Goal: Answer question/provide support

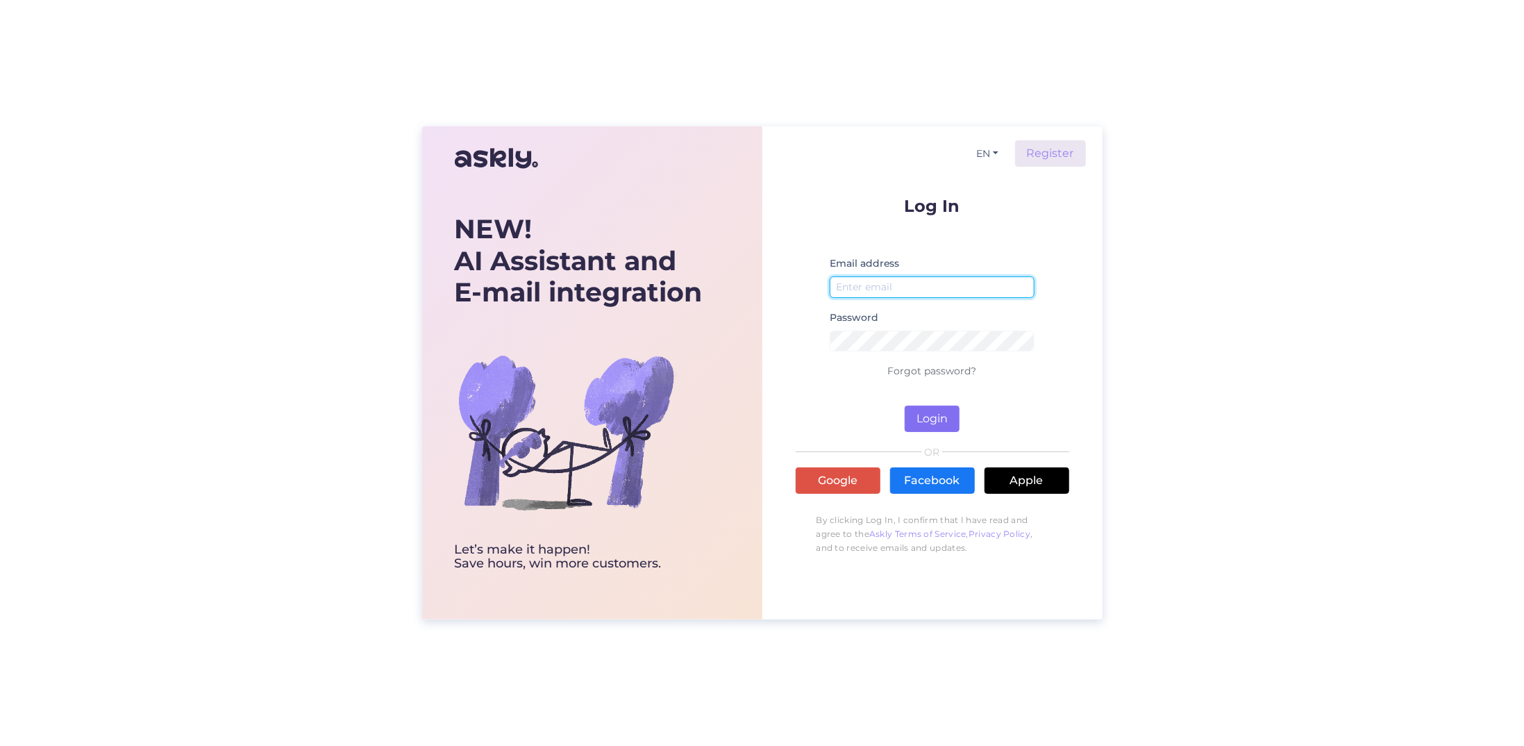
type input "[EMAIL_ADDRESS][DOMAIN_NAME]"
click at [932, 419] on button "Login" at bounding box center [932, 418] width 55 height 26
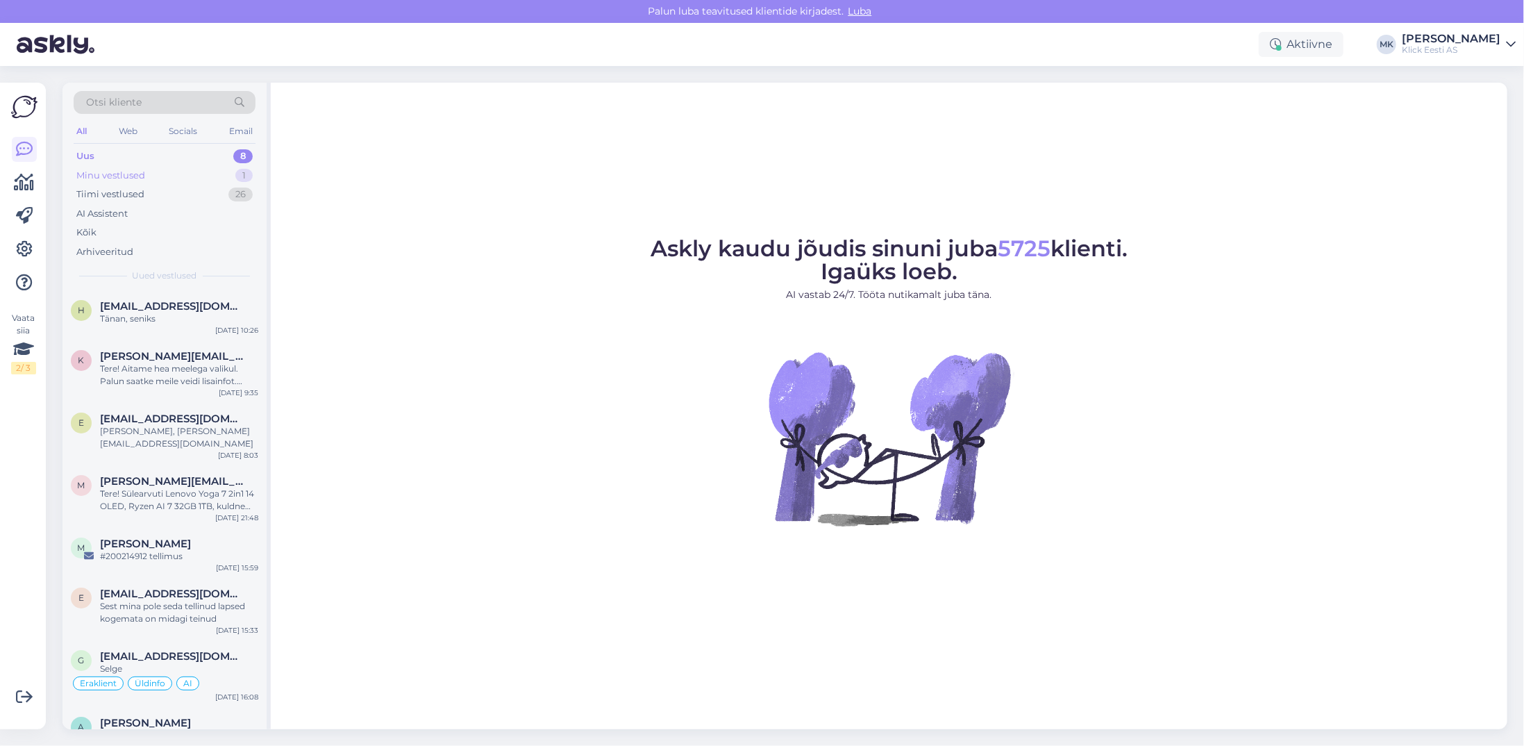
click at [131, 171] on div "Minu vestlused" at bounding box center [110, 176] width 69 height 14
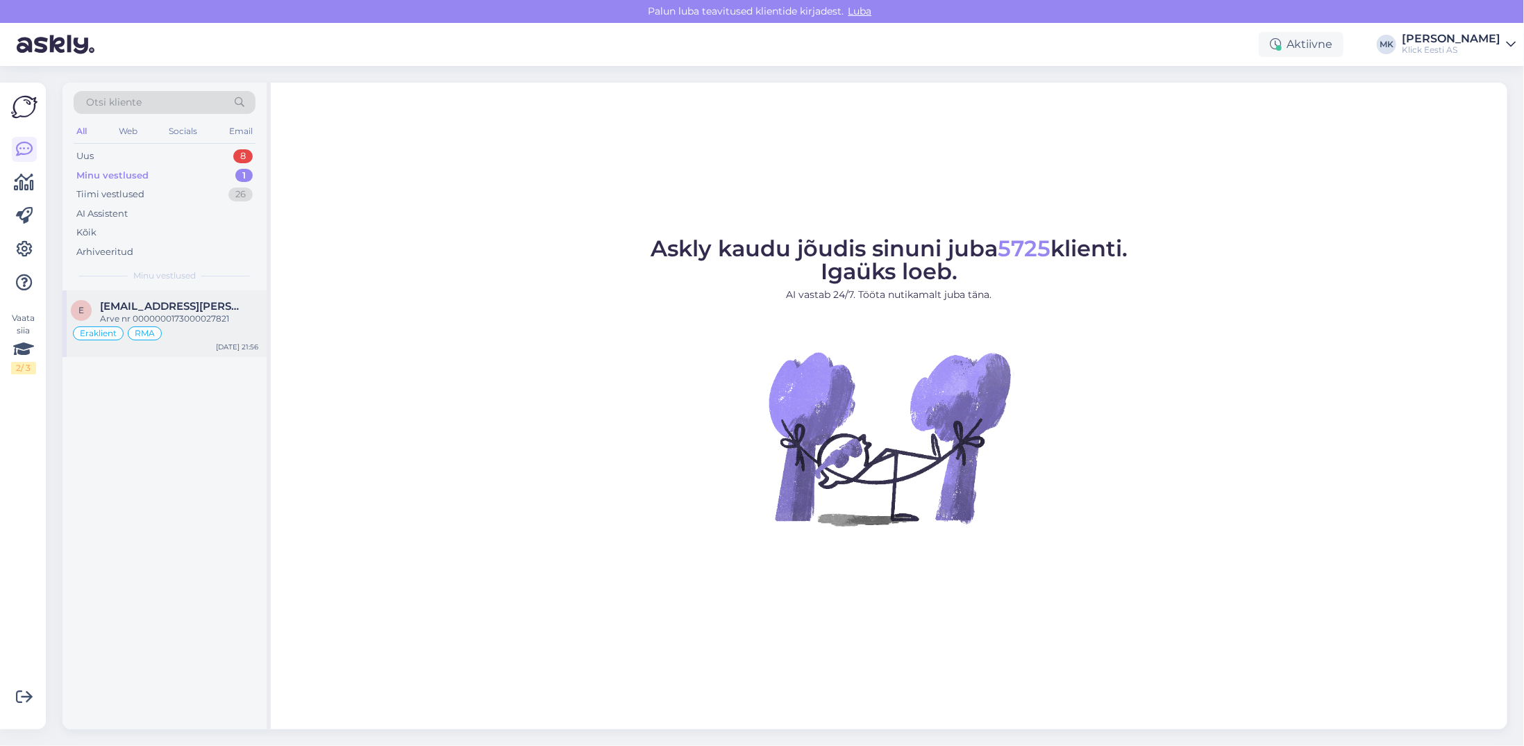
click at [142, 312] on div "Arve nr 0000000173000027821" at bounding box center [179, 318] width 158 height 12
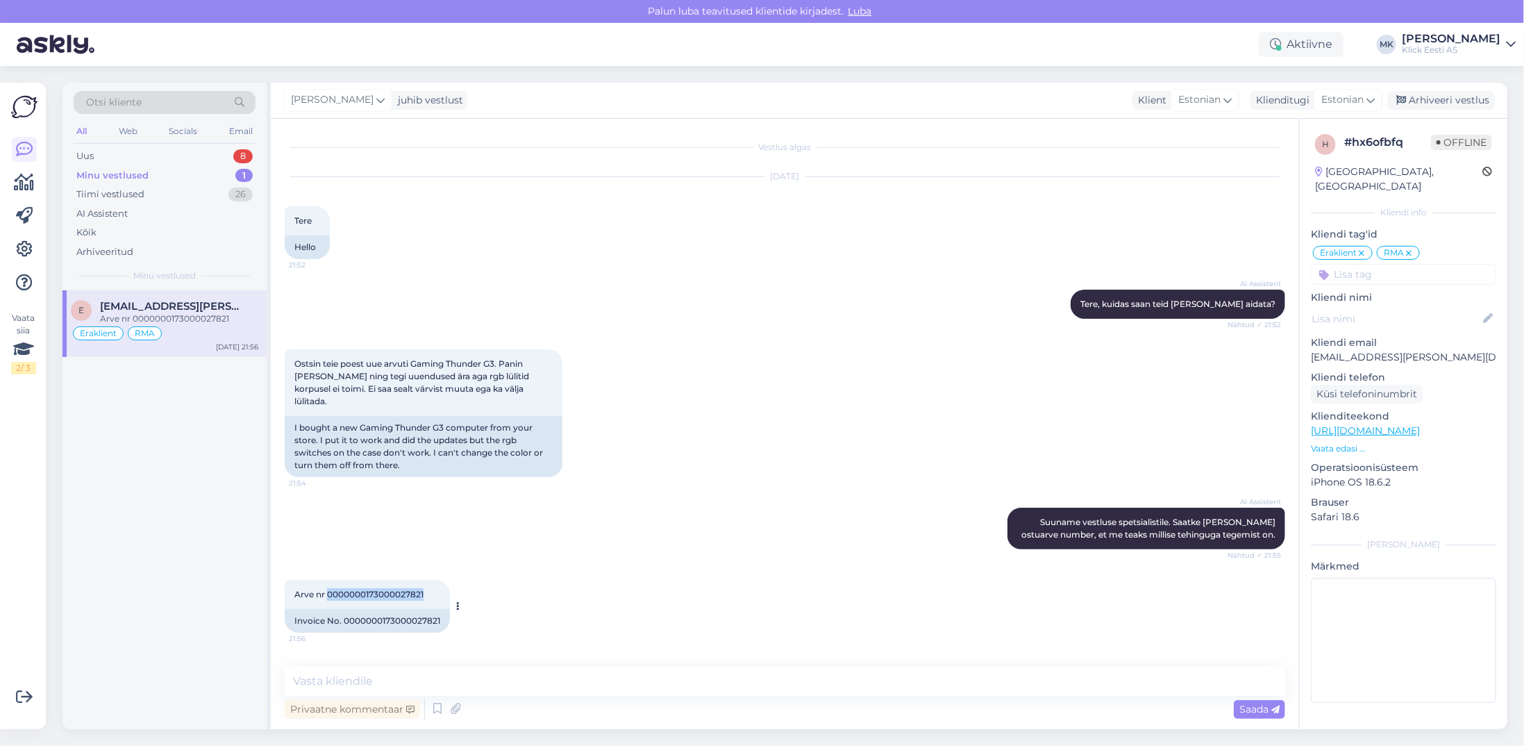
drag, startPoint x: 423, startPoint y: 582, endPoint x: 328, endPoint y: 584, distance: 94.4
click at [328, 589] on span "Arve nr 0000000173000027821" at bounding box center [358, 594] width 129 height 10
copy span "0000000173000027821"
click at [366, 682] on textarea at bounding box center [785, 680] width 1000 height 29
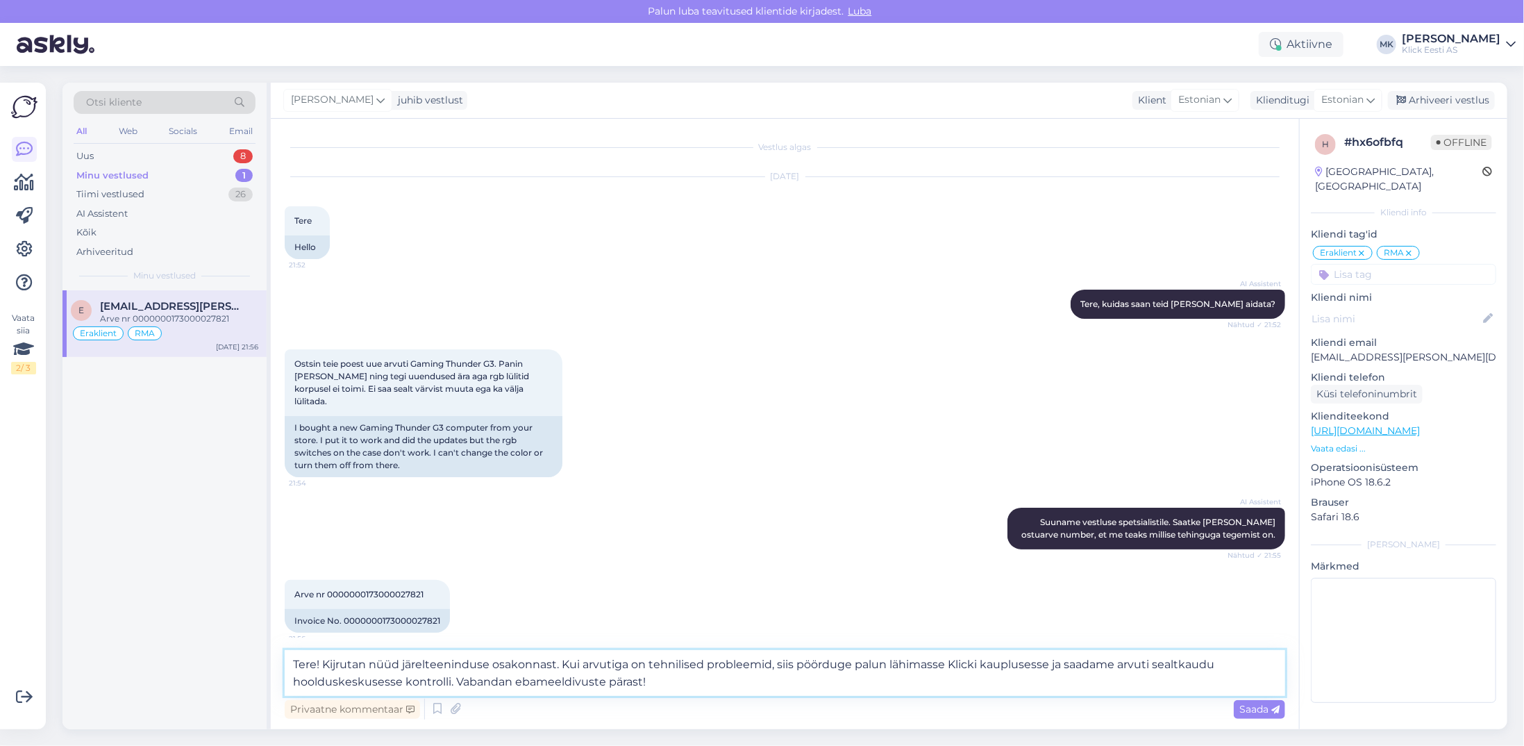
click at [337, 661] on textarea "Tere! Kijrutan nüüd järelteeninduse osakonnast. Kui arvutiga on tehnilised prob…" at bounding box center [785, 673] width 1000 height 46
click at [553, 661] on textarea "Tere! Kirjutan nüüd järelteeninduse osakonnast. Kui arvutiga on tehnilised prob…" at bounding box center [785, 673] width 1000 height 46
click at [721, 686] on textarea "Tere! Kirjutan nüüd järelteeninduse osakonnast teile. Kui arvutiga on tehnilise…" at bounding box center [785, 673] width 1000 height 46
type textarea "Tere! Kirjutan nüüd järelteeninduse osakonnast teile. Kui arvutiga on tehnilise…"
click at [1237, 705] on div "Saada" at bounding box center [1259, 709] width 51 height 19
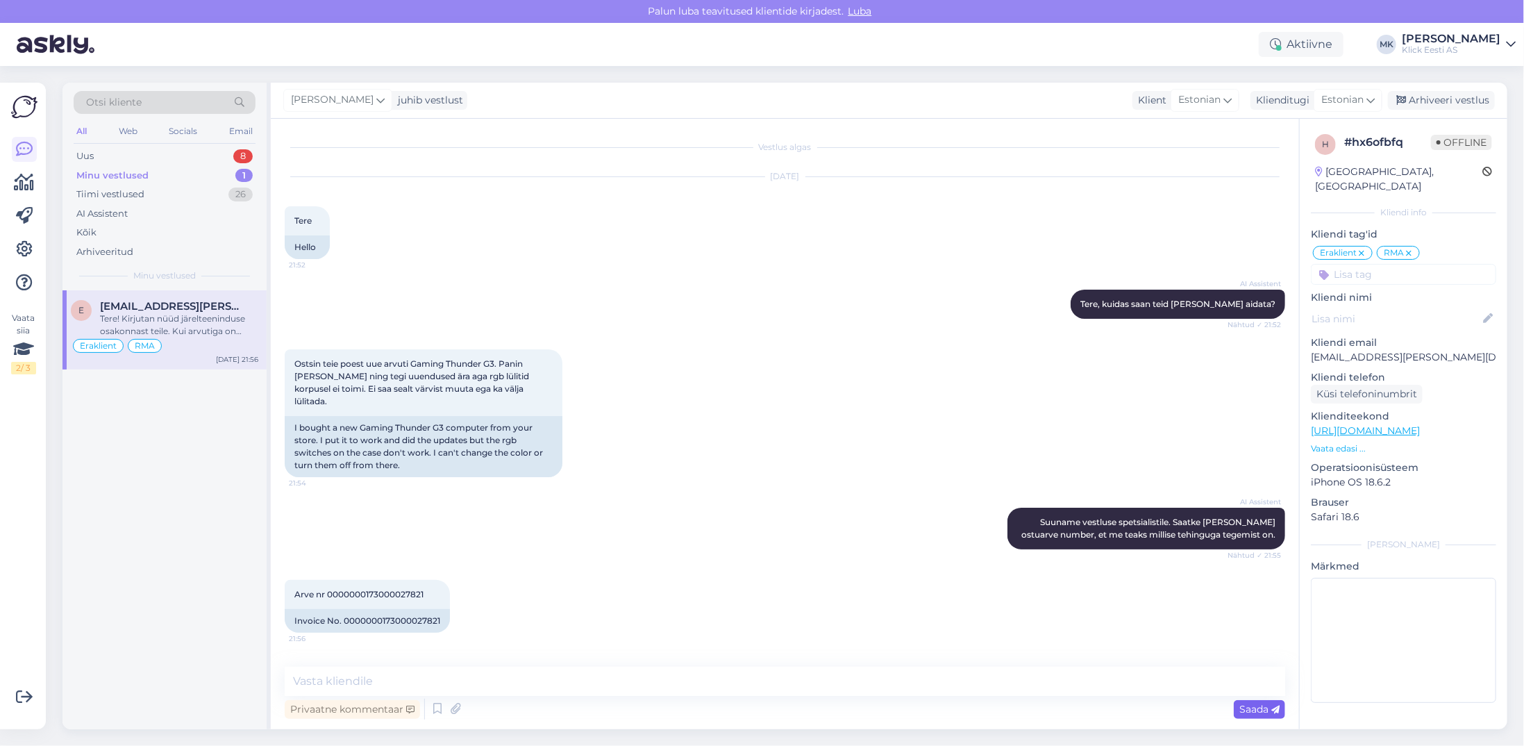
scroll to position [119, 0]
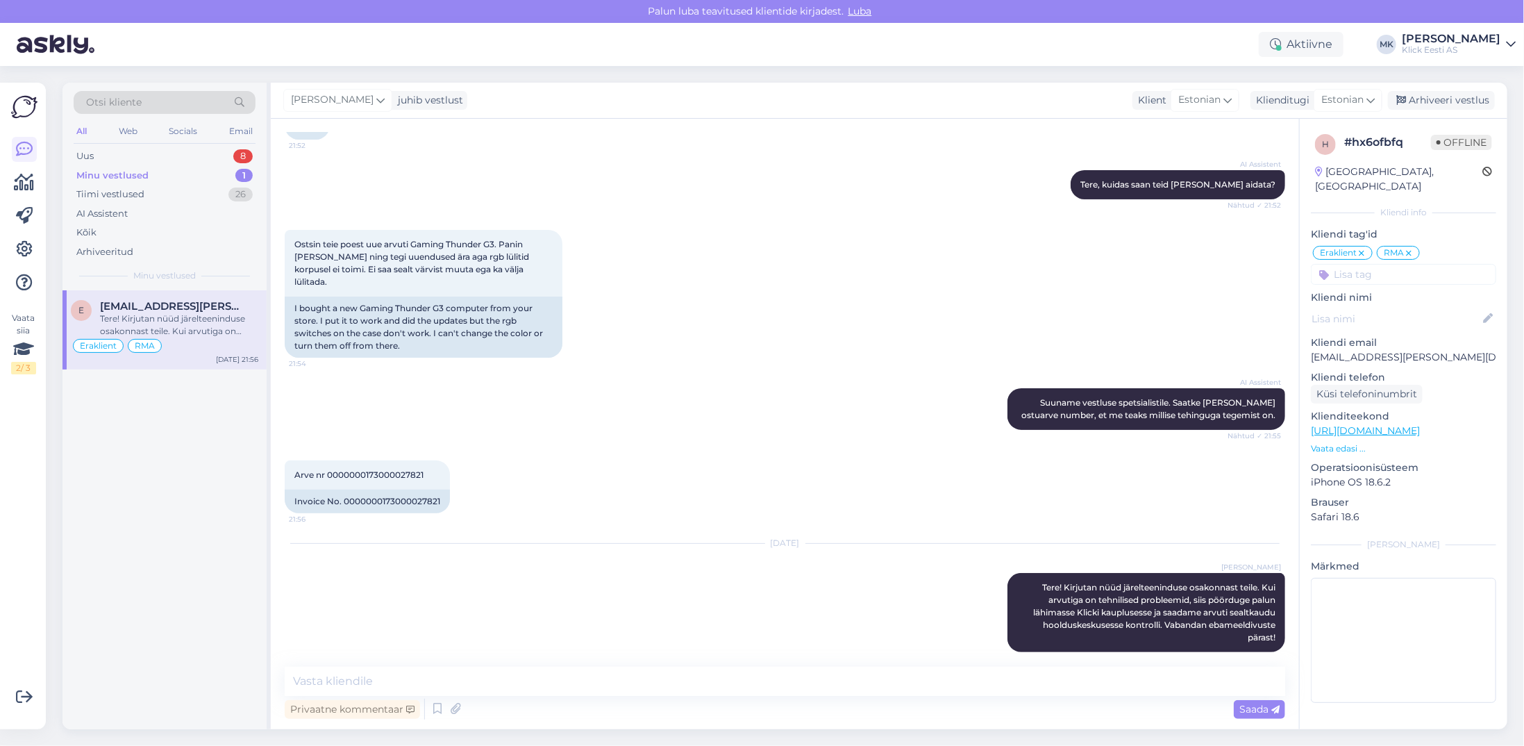
click at [118, 174] on div "Minu vestlused" at bounding box center [112, 176] width 72 height 14
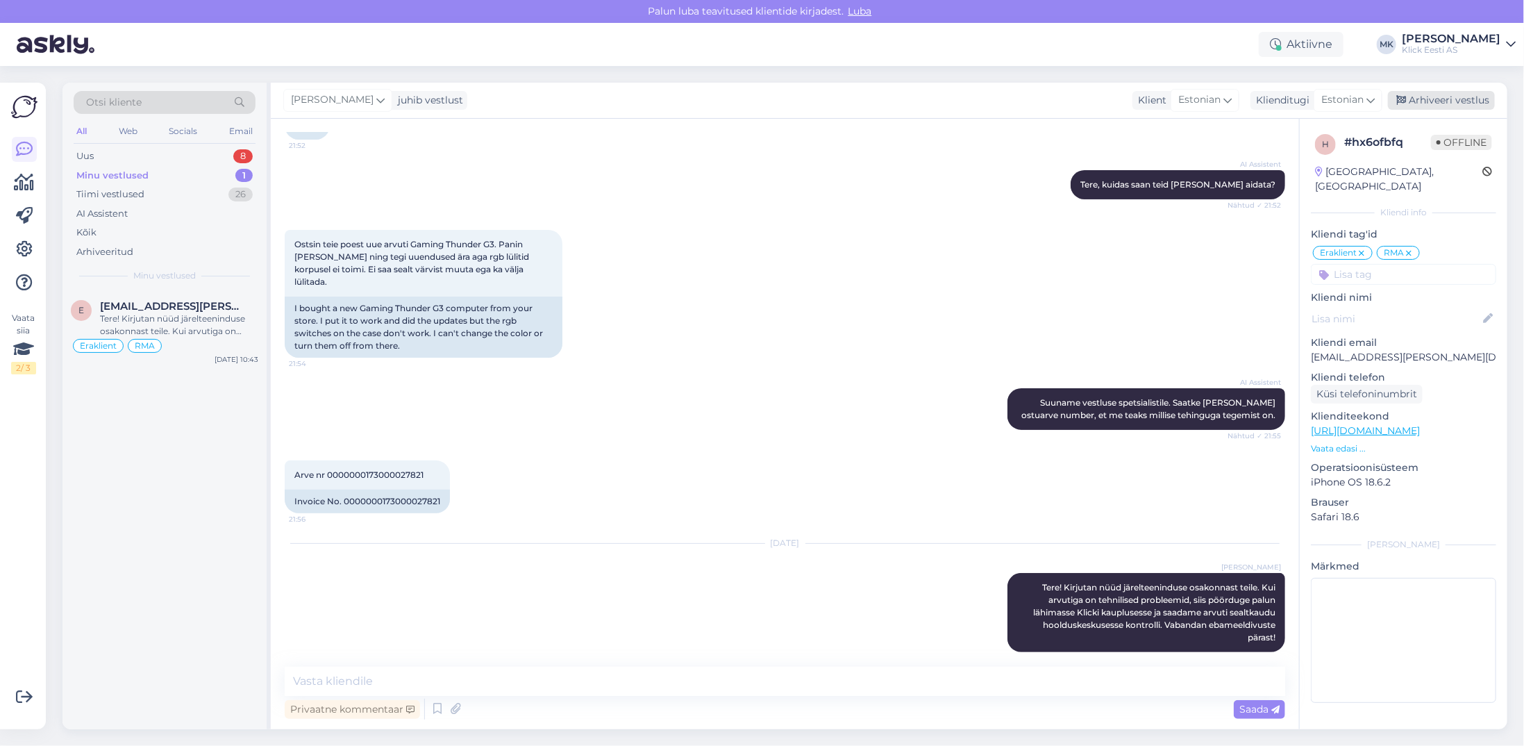
click at [1437, 99] on div "Arhiveeri vestlus" at bounding box center [1441, 100] width 107 height 19
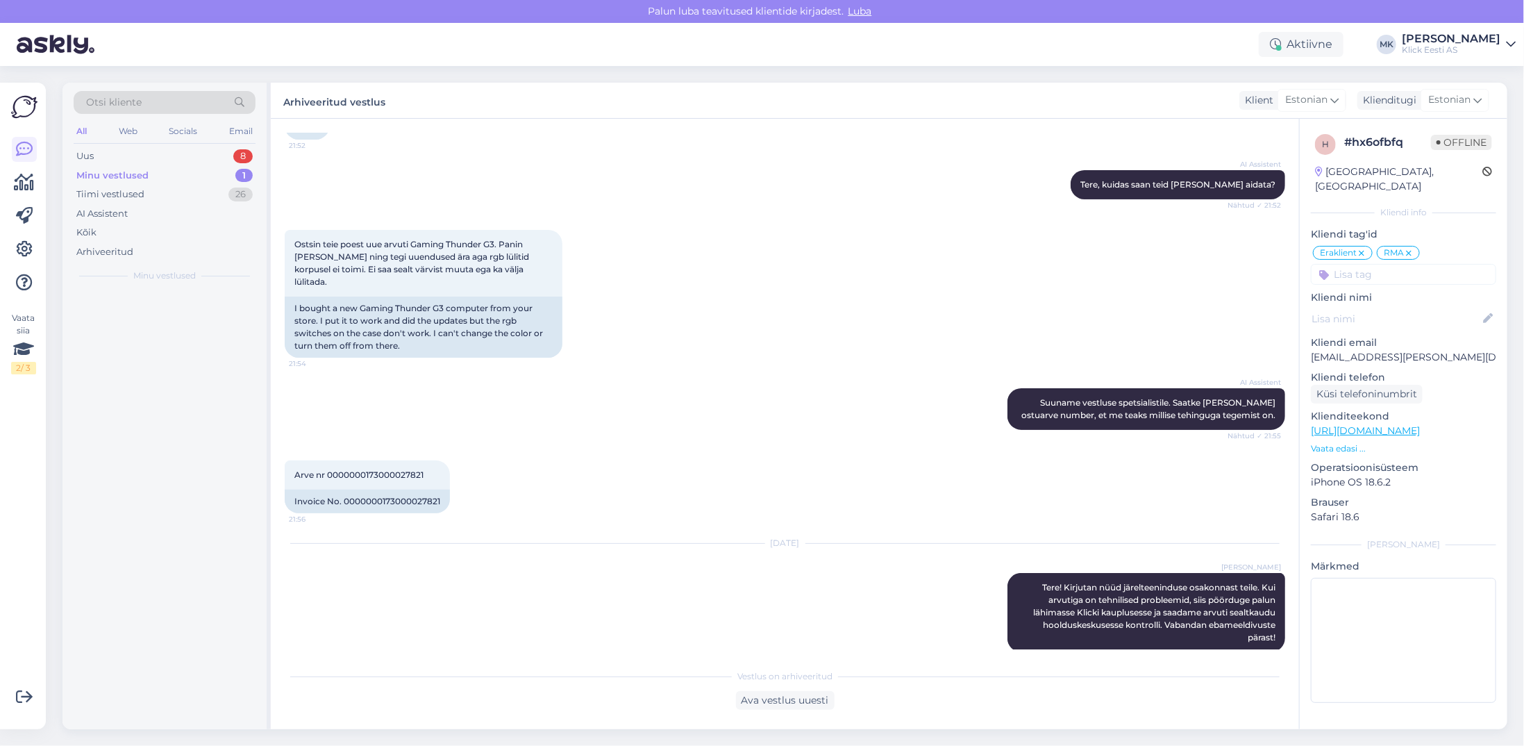
scroll to position [124, 0]
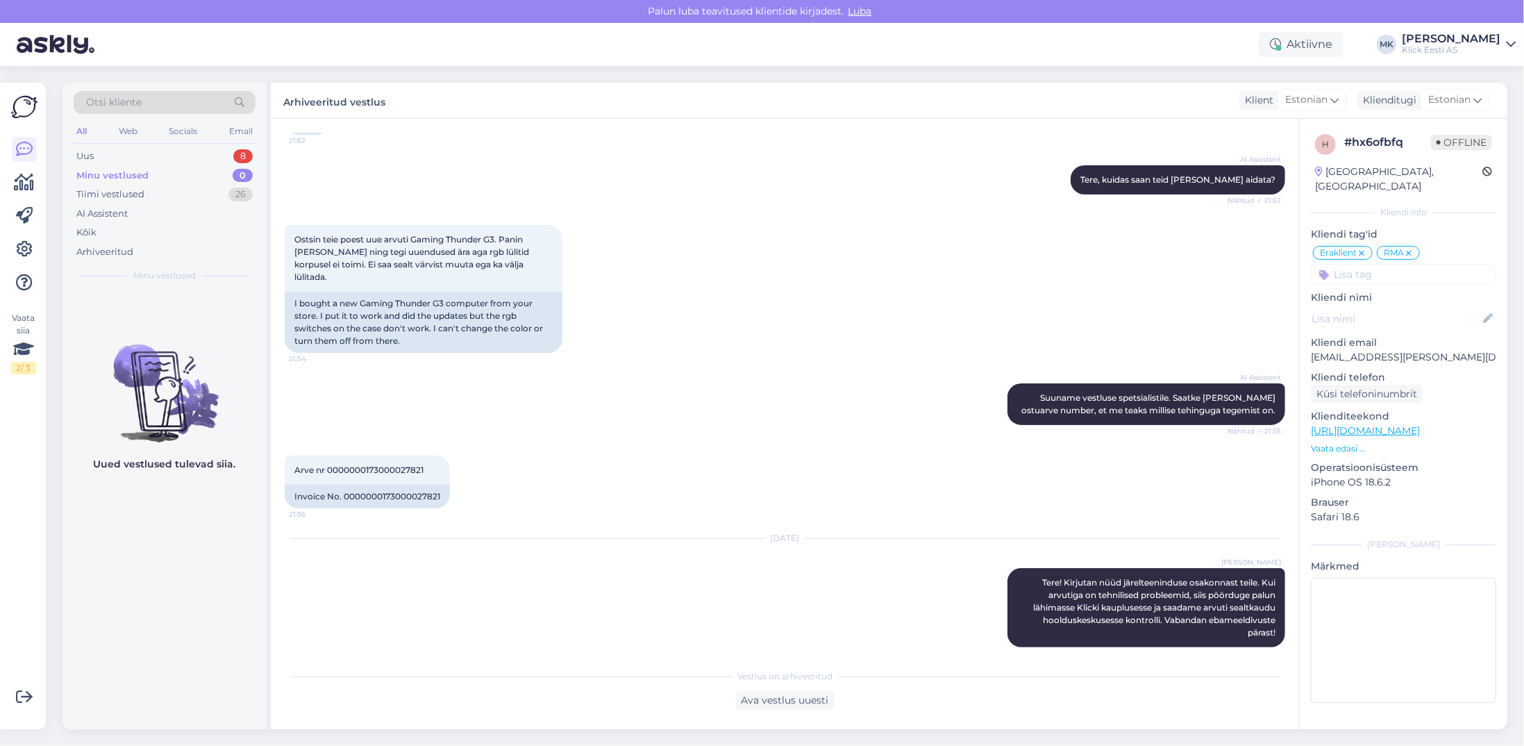
click at [1487, 47] on div "Klick Eesti AS" at bounding box center [1451, 49] width 99 height 11
click at [1404, 137] on div "Logi välja" at bounding box center [1391, 141] width 247 height 25
